Goal: Task Accomplishment & Management: Manage account settings

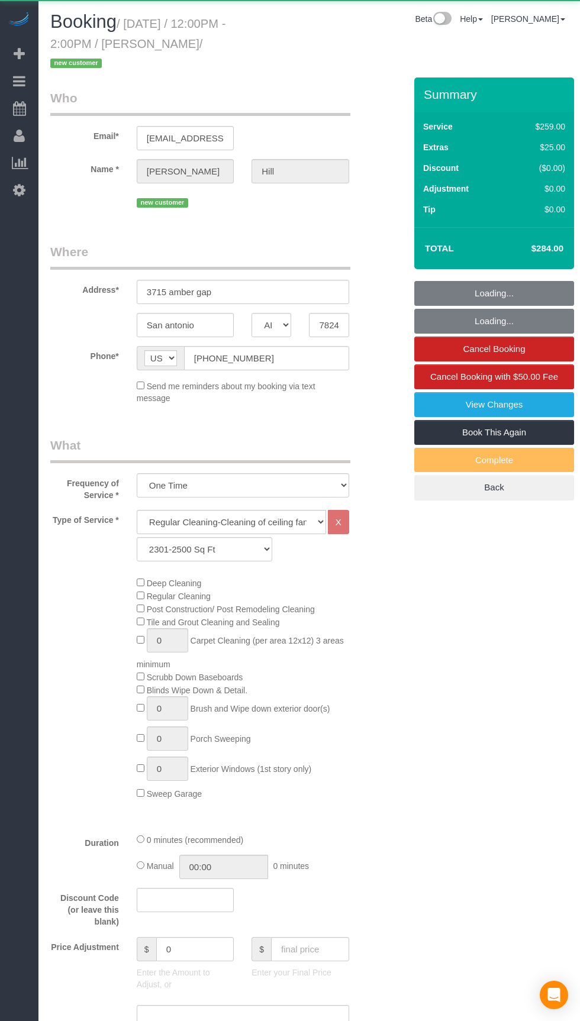
select select "[GEOGRAPHIC_DATA]"
select select "3"
select select "spot1"
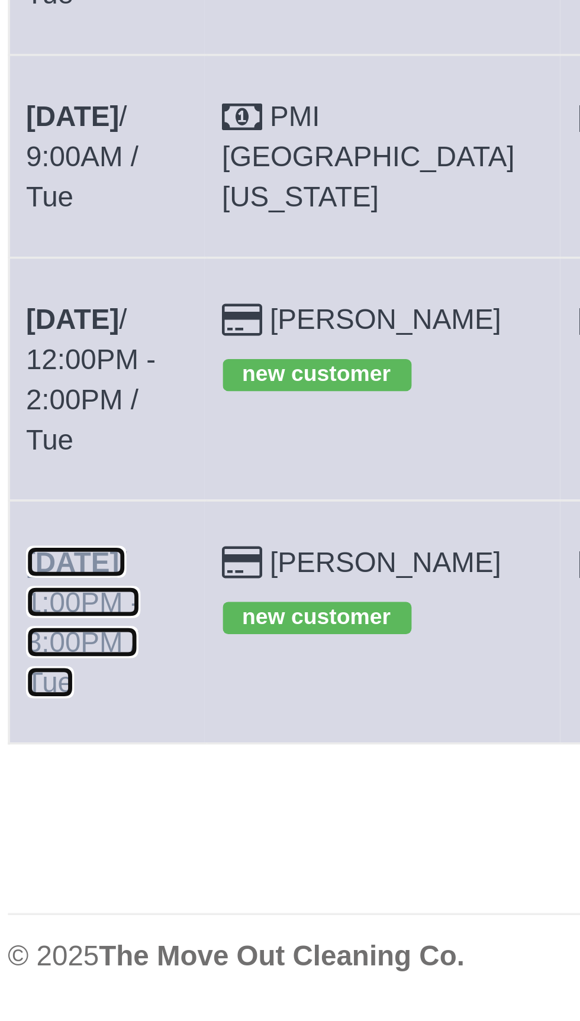
click at [89, 402] on link "[DATE] 1:00PM - 3:00PM / Tue" at bounding box center [73, 424] width 34 height 45
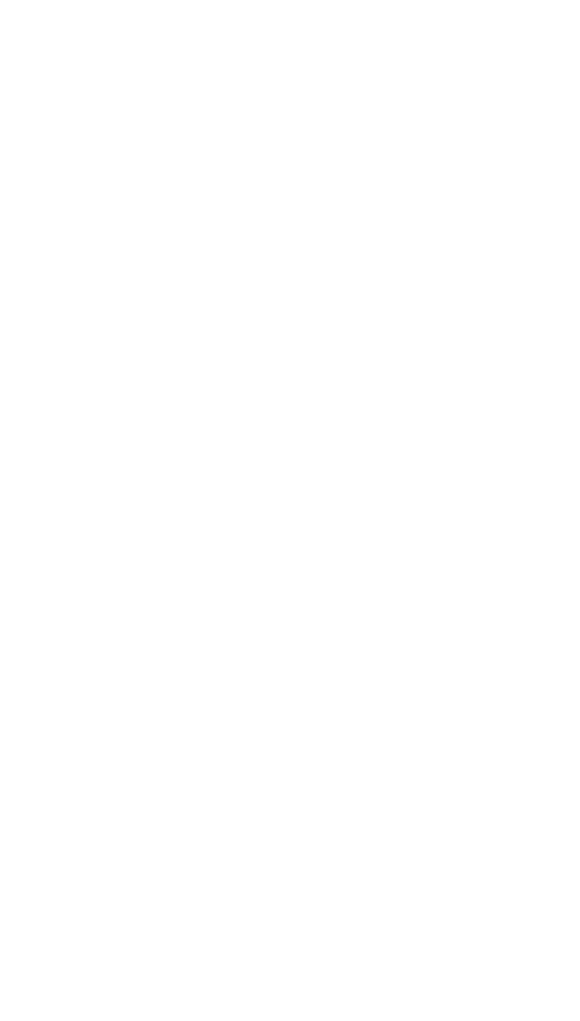
select select "[GEOGRAPHIC_DATA]"
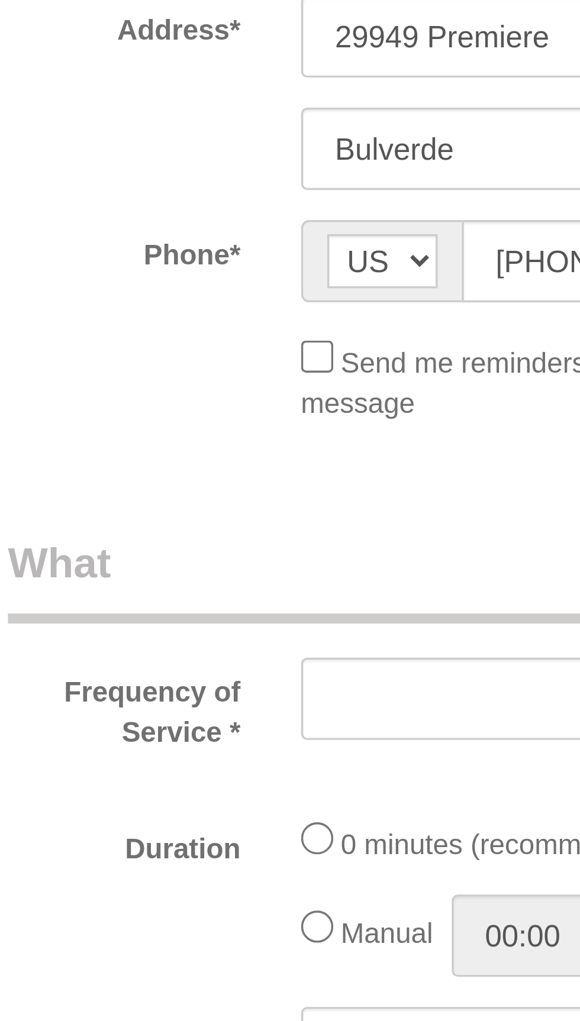
select select "string:fspay-f9a79ca9-a6cd-4fe5-b860-d22918077a7b"
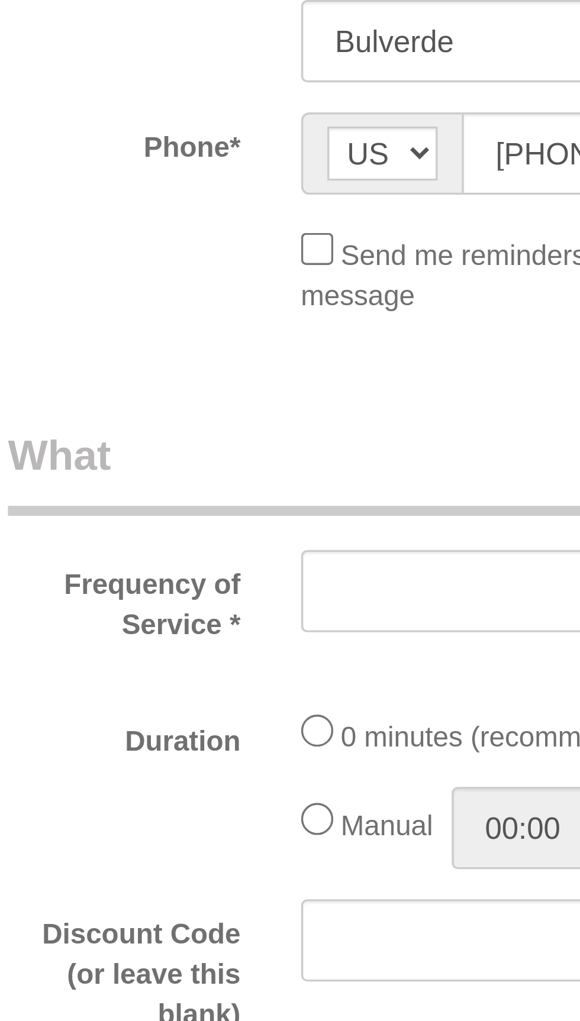
select select "object:1509"
select select "3"
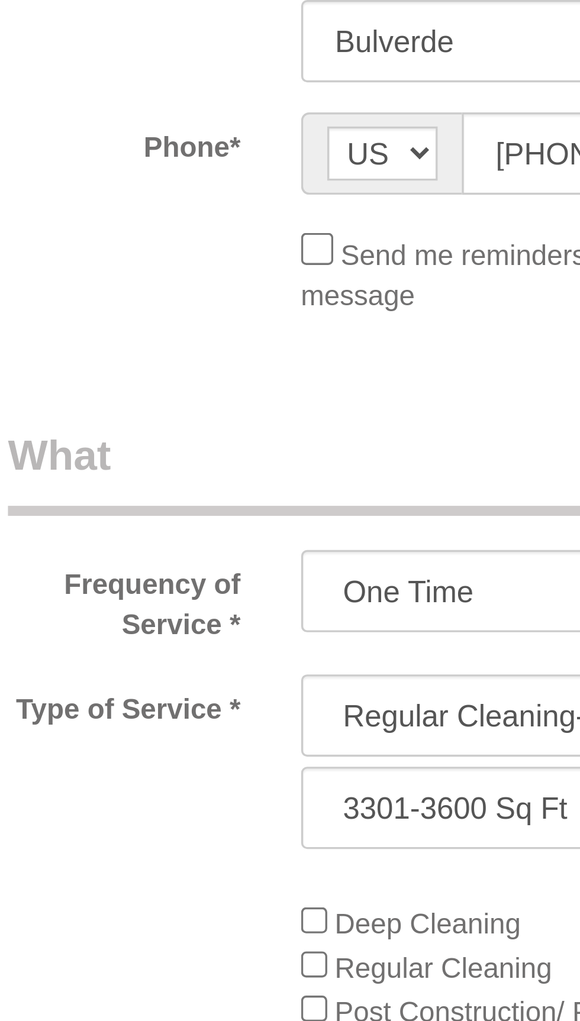
select select "object:1596"
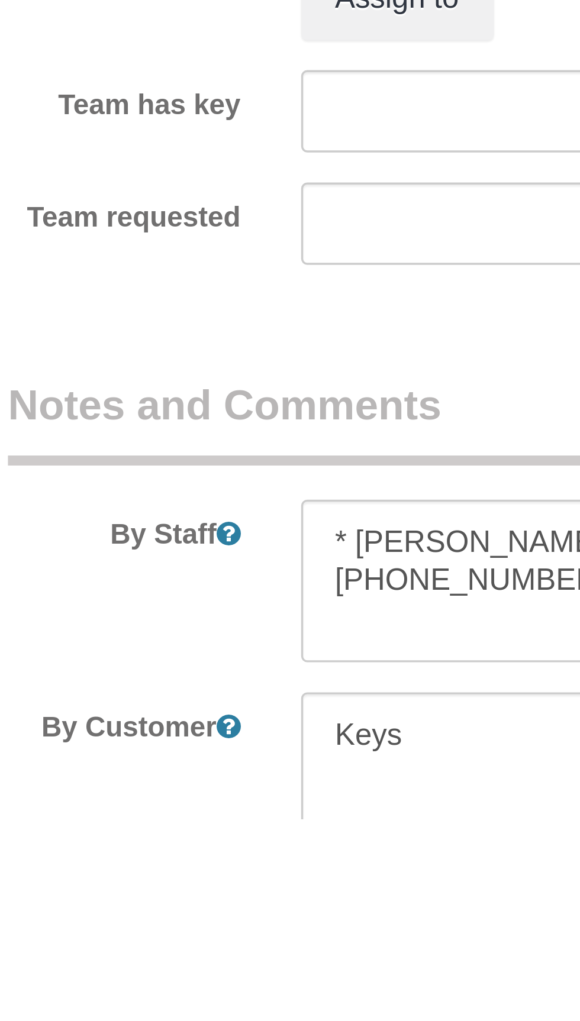
scroll to position [692, 0]
